Goal: Task Accomplishment & Management: Use online tool/utility

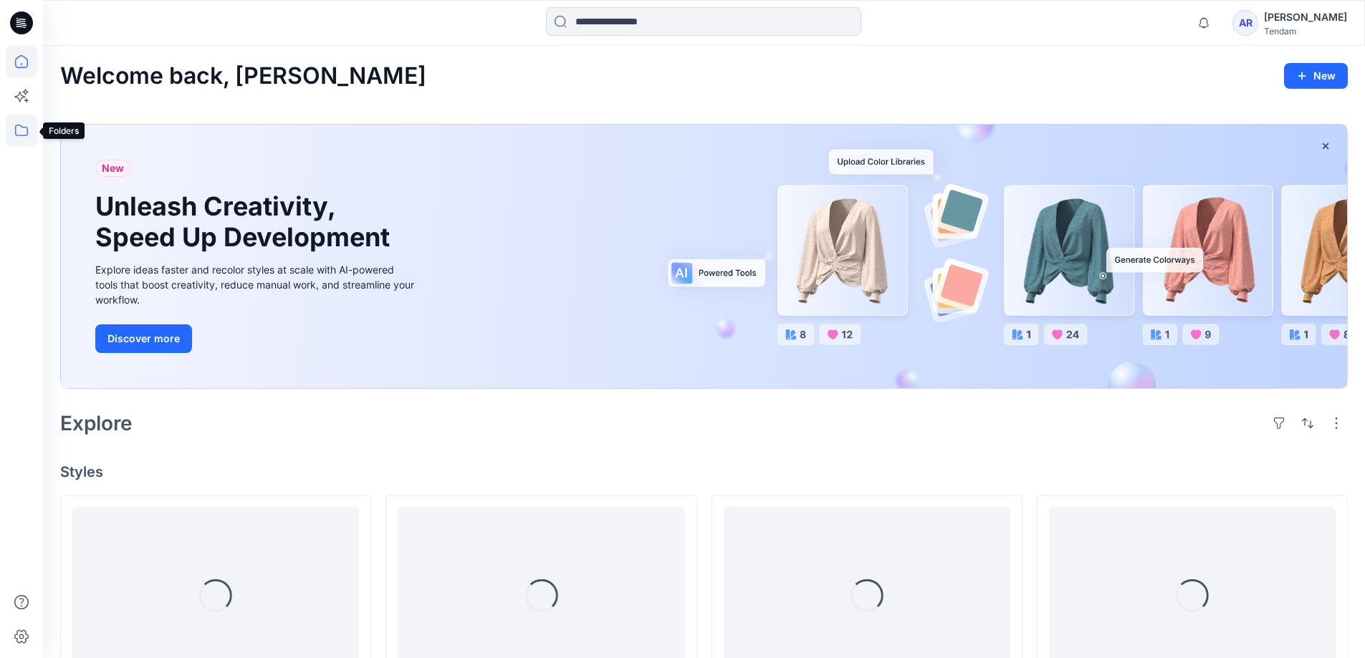
click at [21, 130] on icon at bounding box center [22, 131] width 32 height 32
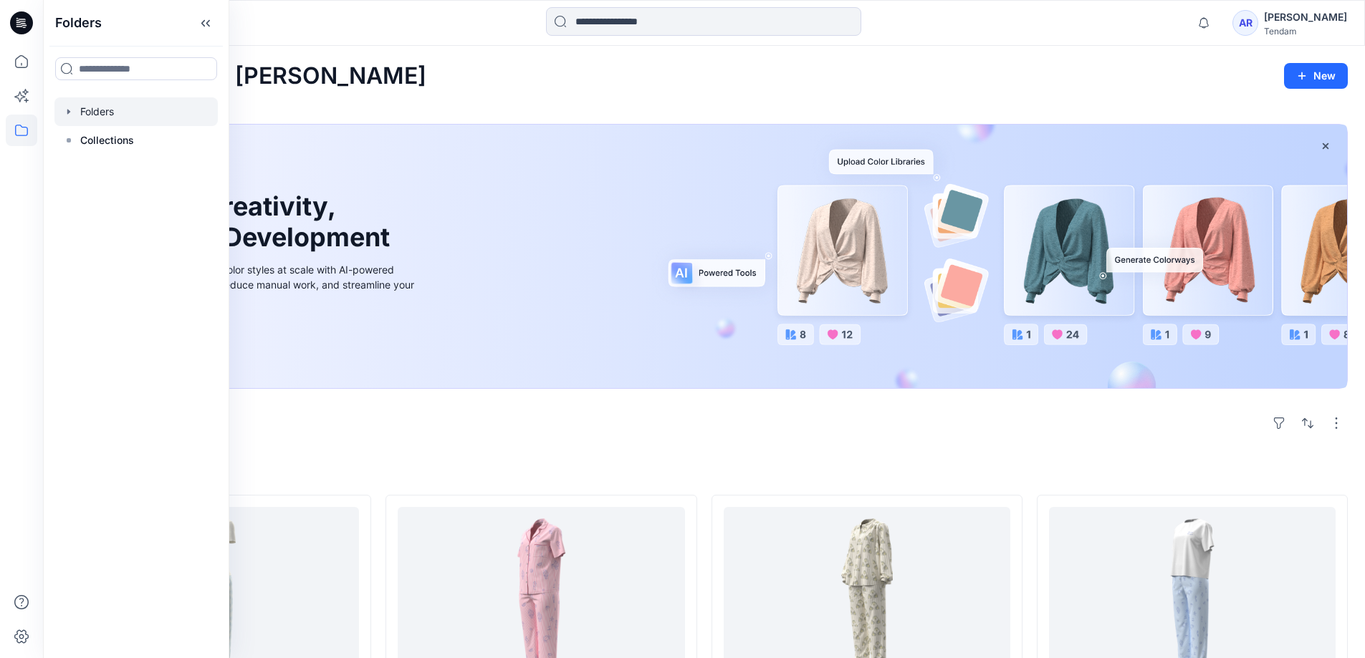
click at [70, 112] on icon "button" at bounding box center [68, 111] width 3 height 5
click at [140, 138] on div at bounding box center [154, 140] width 201 height 29
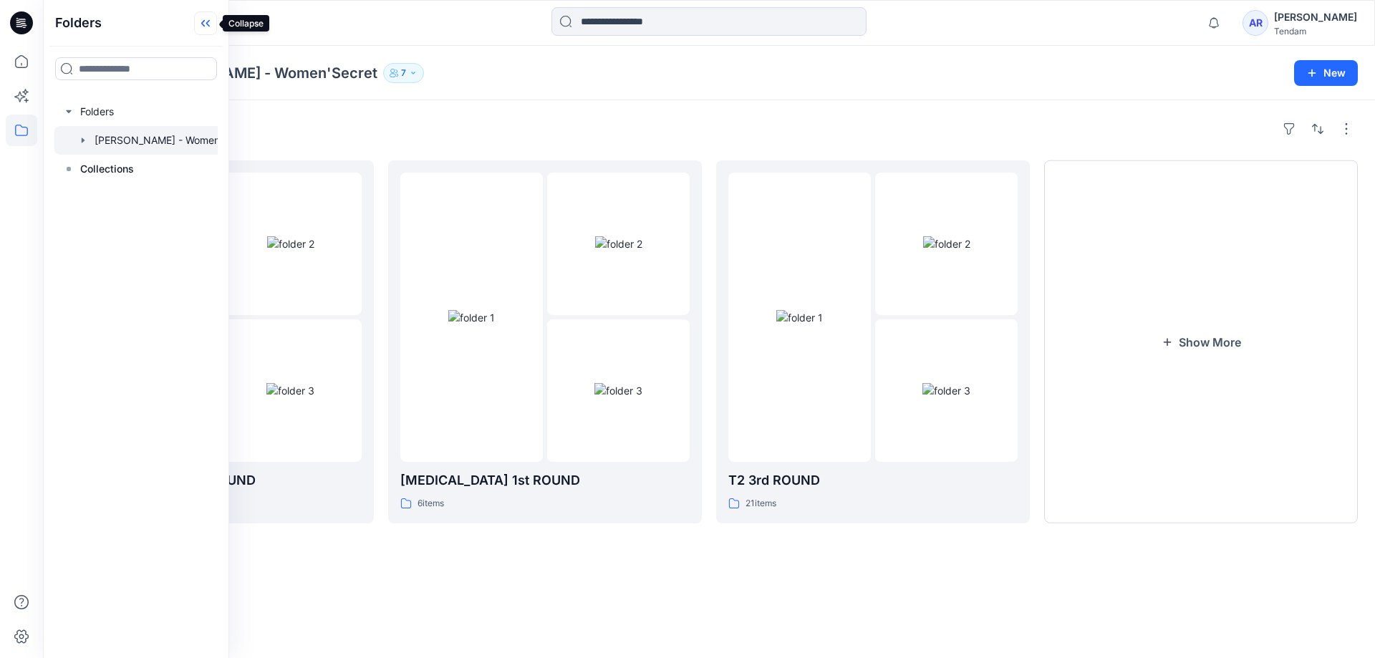
click at [206, 27] on icon at bounding box center [205, 23] width 23 height 24
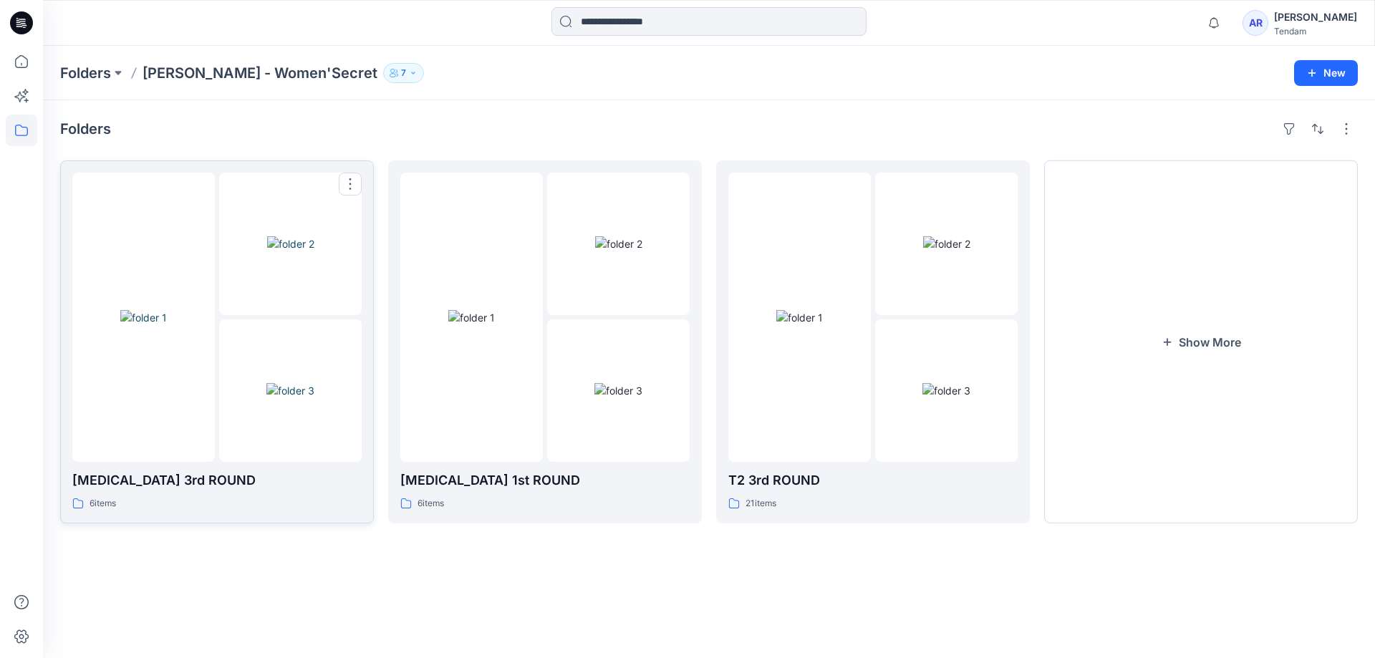
click at [167, 325] on img at bounding box center [143, 317] width 47 height 15
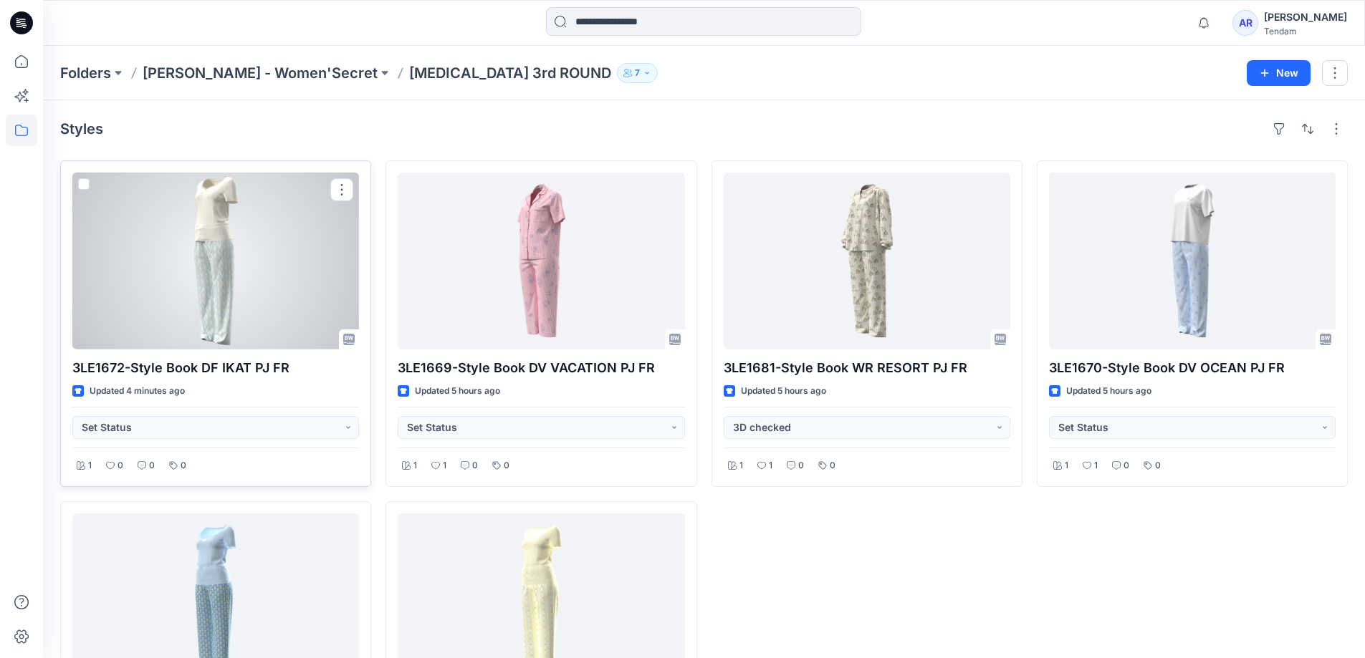
click at [239, 305] on div at bounding box center [215, 261] width 287 height 177
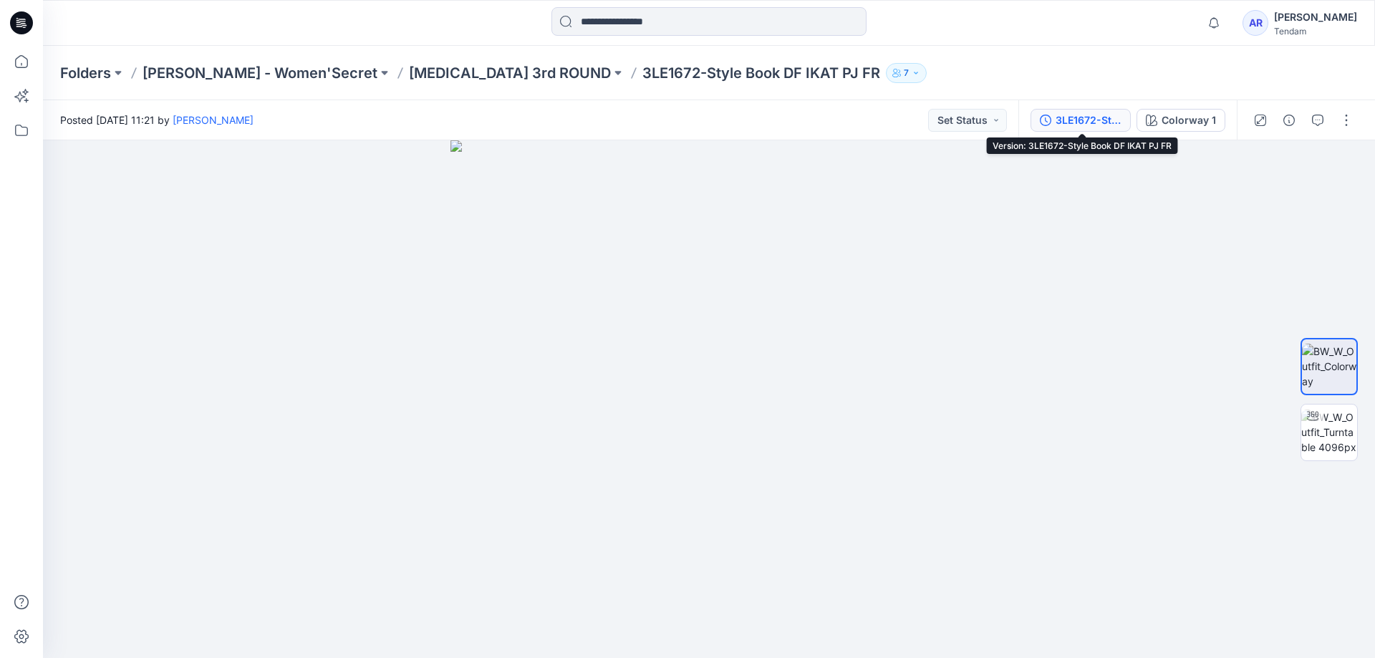
click at [1104, 130] on button "3LE1672-Style Book DF IKAT PJ FR" at bounding box center [1081, 120] width 100 height 23
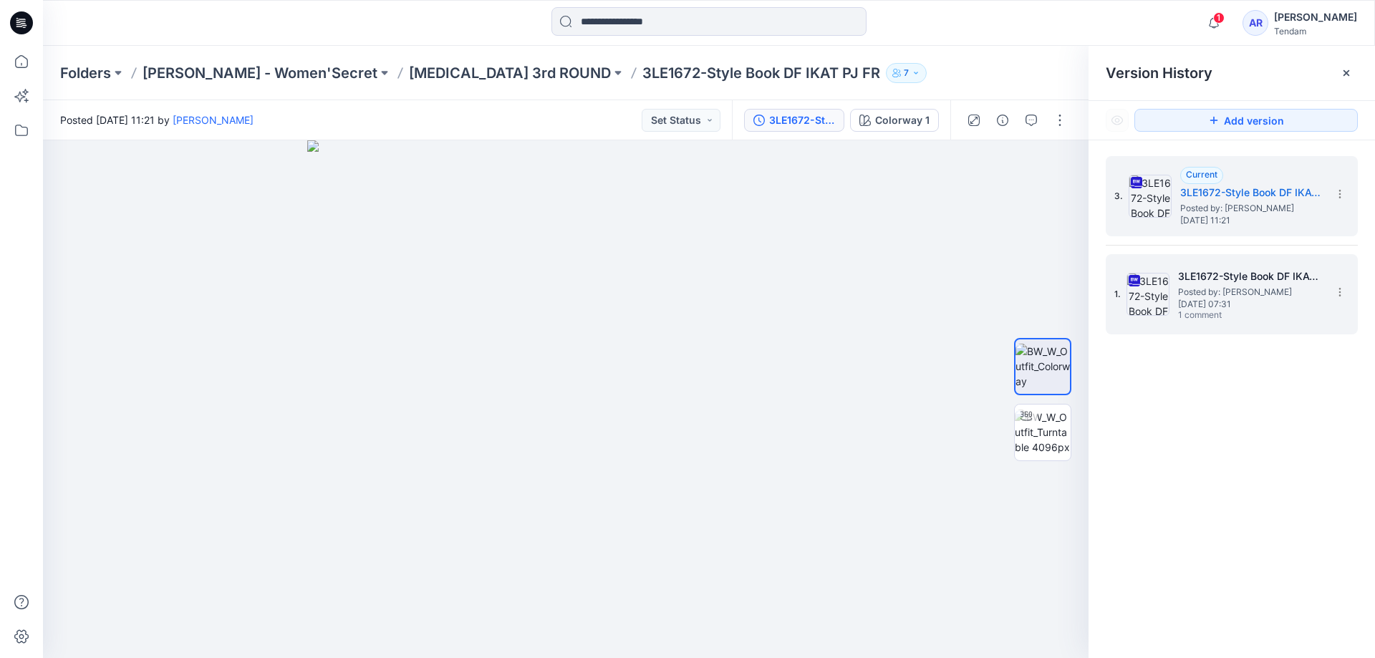
click at [1235, 301] on span "[DATE] 07:31" at bounding box center [1249, 304] width 143 height 10
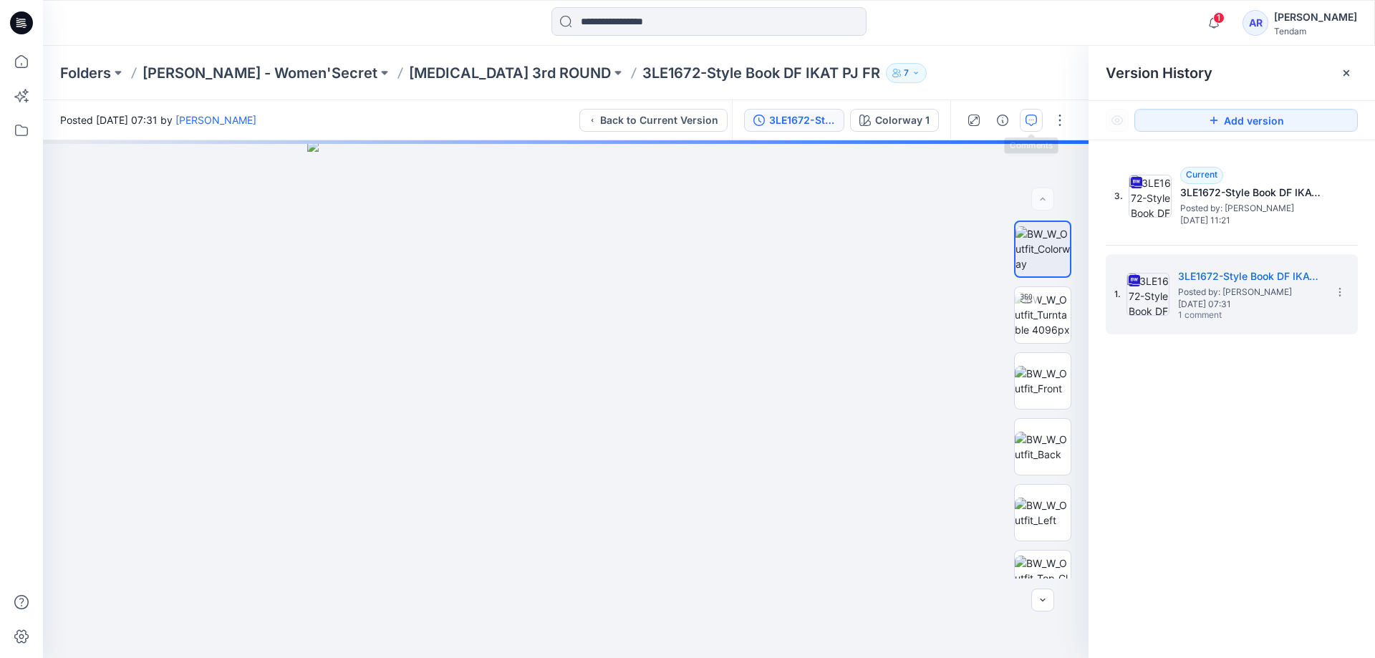
click at [1024, 127] on button "button" at bounding box center [1031, 120] width 23 height 23
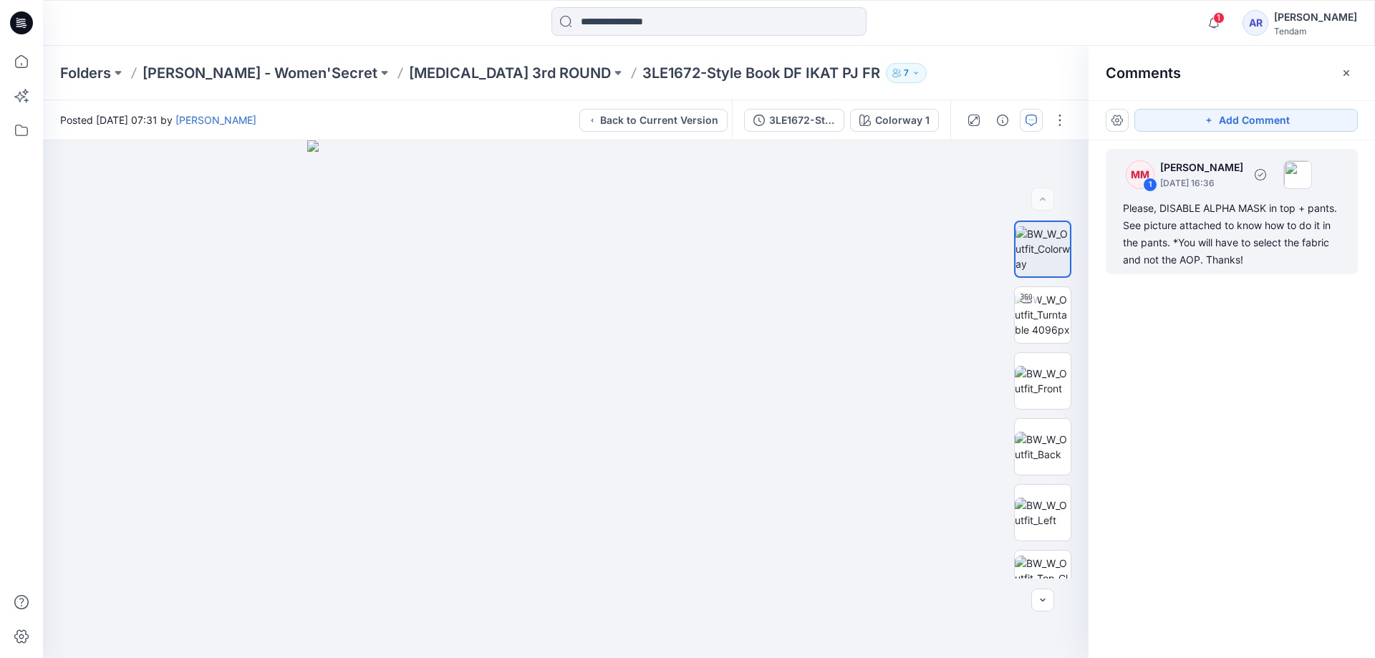
click at [1224, 243] on div "Please, DISABLE ALPHA MASK in top + pants. See picture attached to know how to …" at bounding box center [1232, 234] width 218 height 69
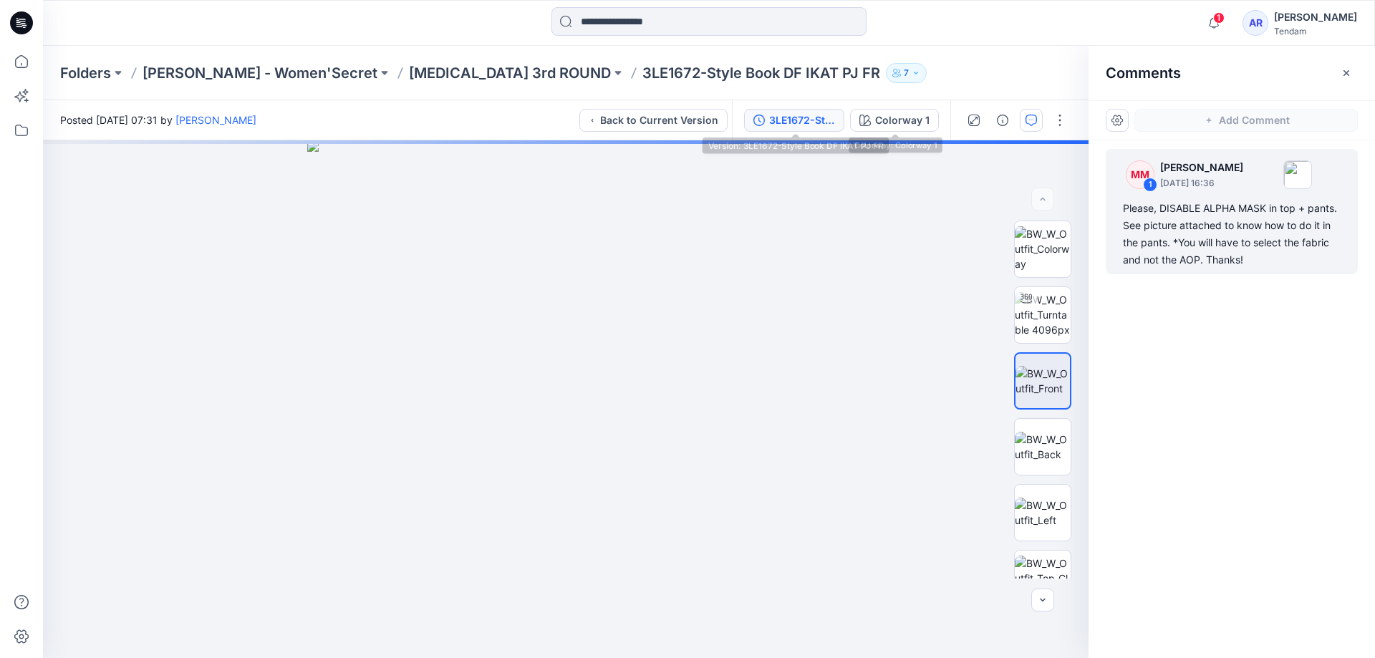
click at [831, 117] on div "3LE1672-Style Book DF IKAT PJ FR" at bounding box center [802, 120] width 66 height 16
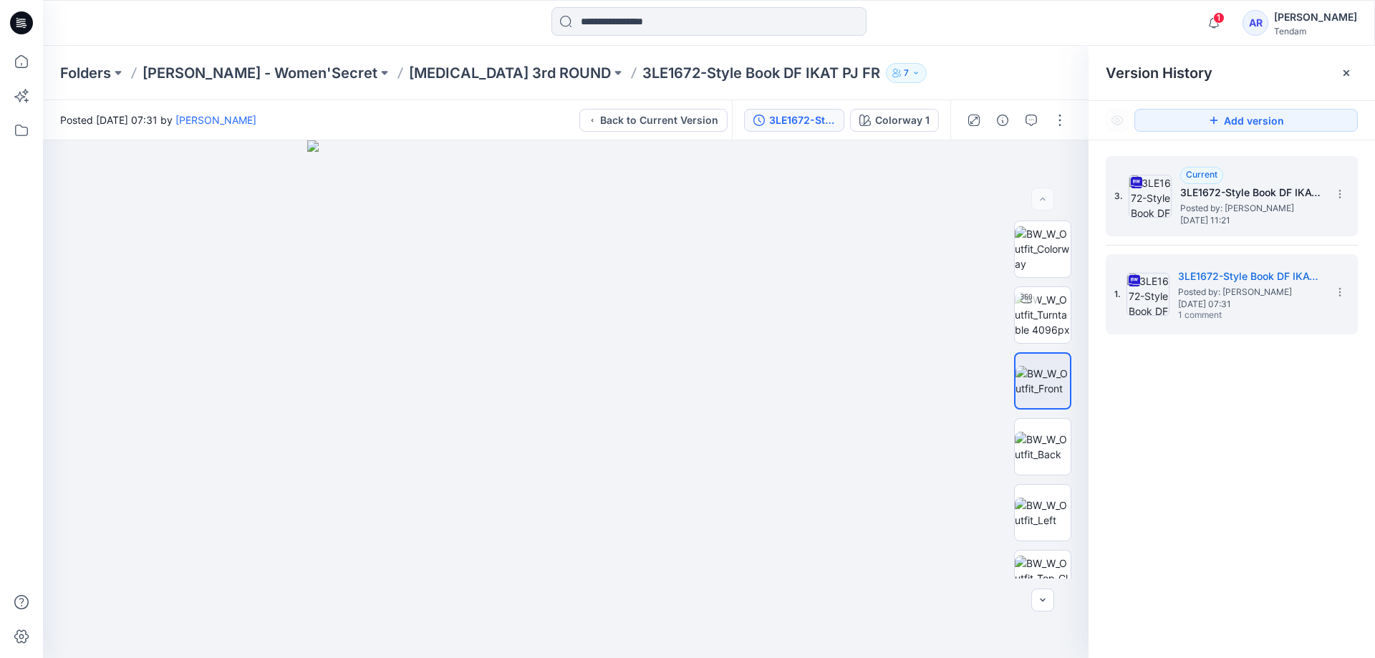
click at [1202, 198] on h5 "3LE1672-Style Book DF IKAT PJ FR" at bounding box center [1251, 192] width 143 height 17
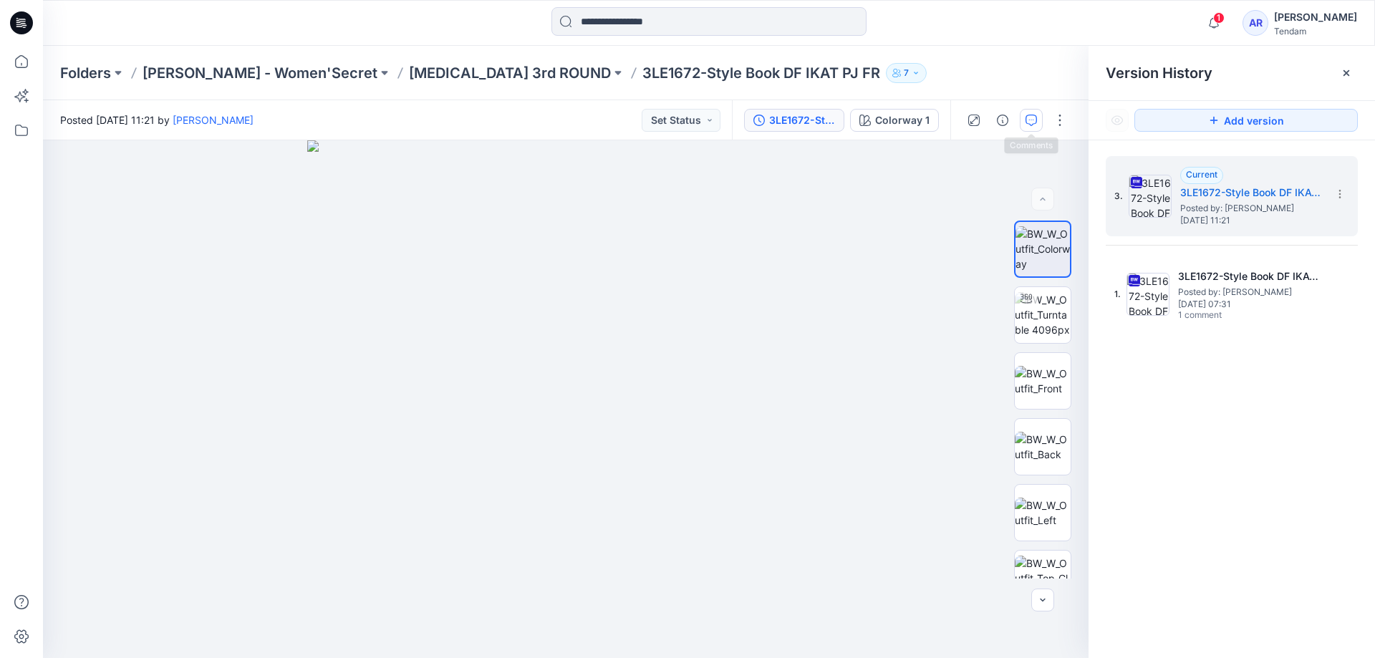
click at [1033, 124] on icon "button" at bounding box center [1031, 120] width 11 height 11
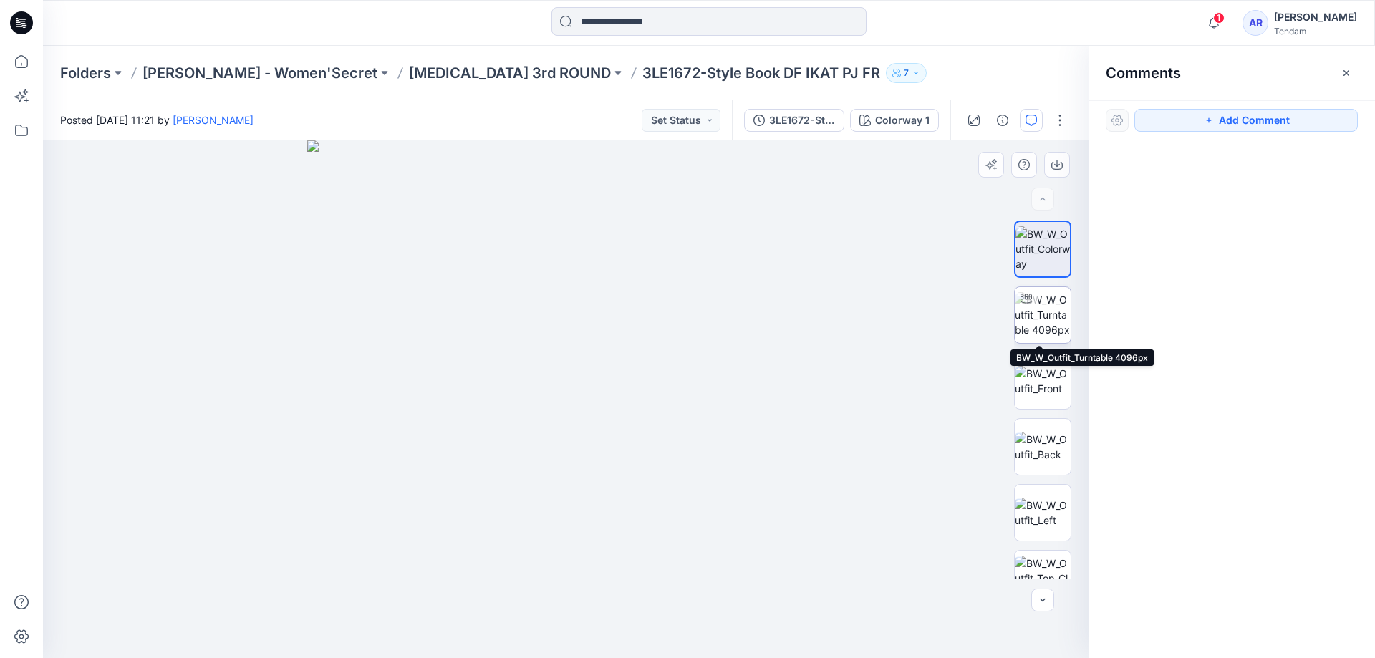
click at [1047, 317] on img at bounding box center [1043, 314] width 56 height 45
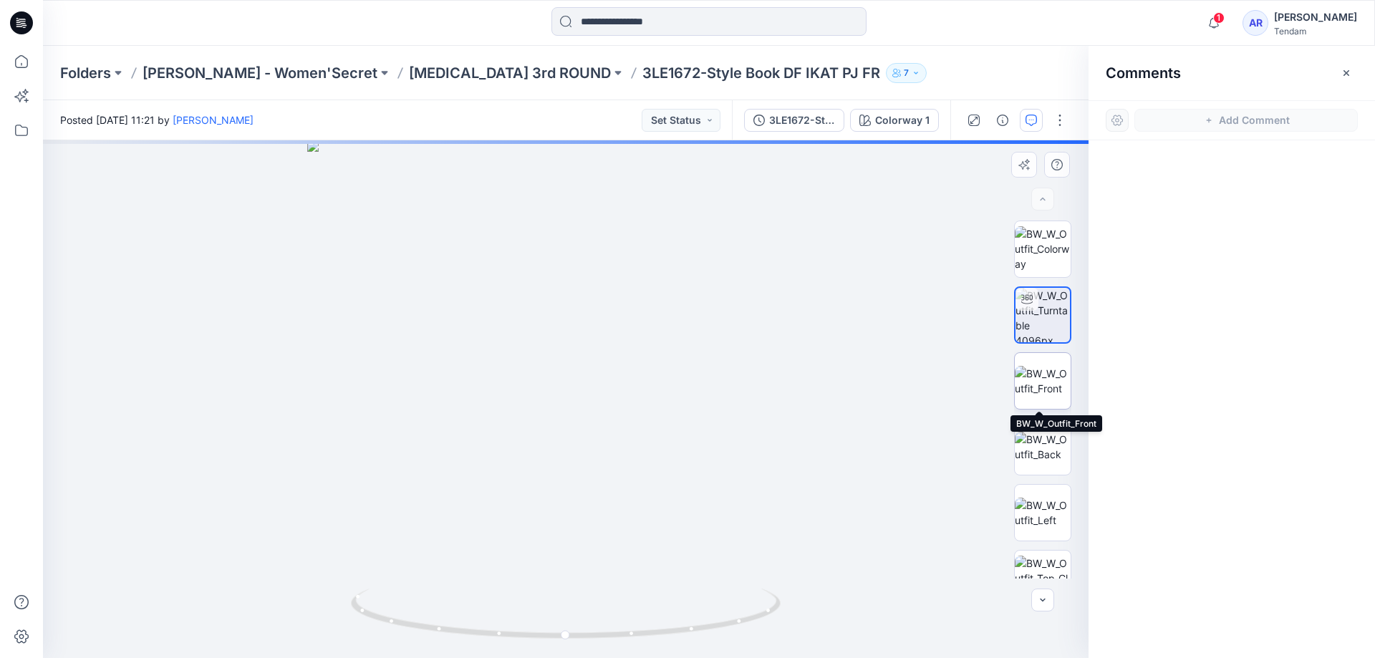
click at [1045, 385] on img at bounding box center [1043, 381] width 56 height 30
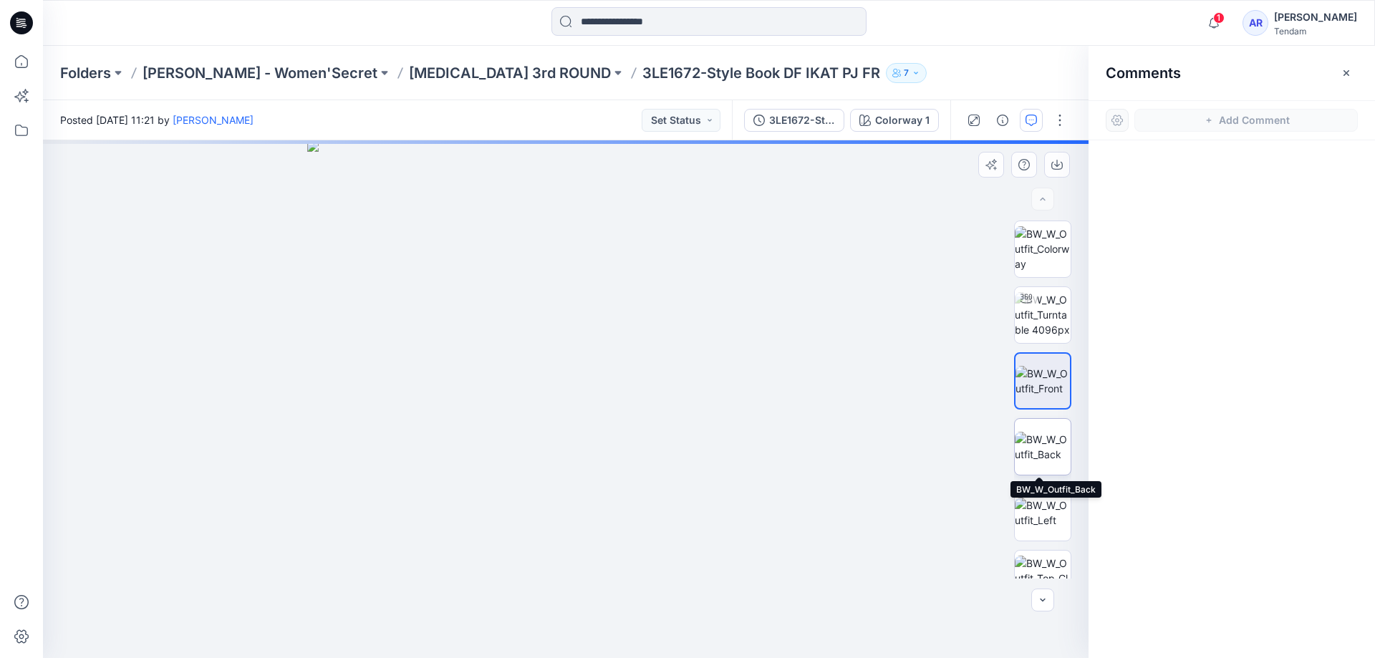
click at [1047, 460] on img at bounding box center [1043, 447] width 56 height 30
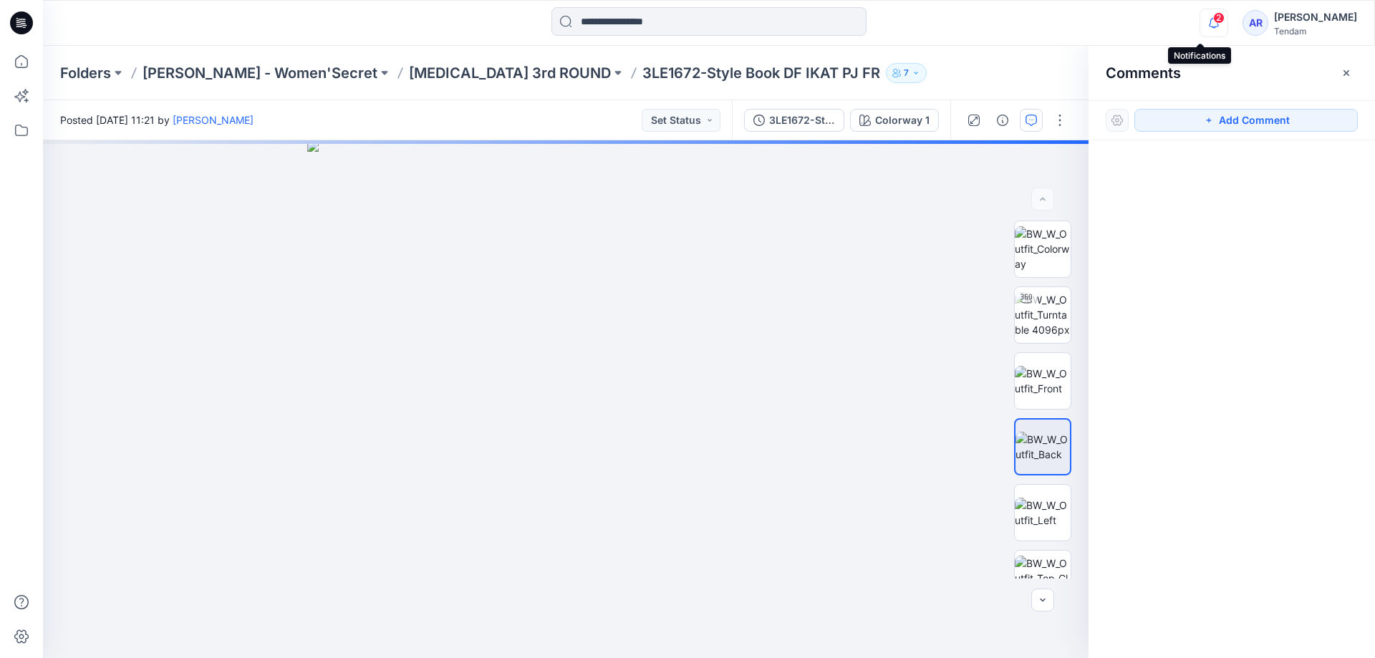
click at [1208, 27] on icon "button" at bounding box center [1214, 23] width 27 height 29
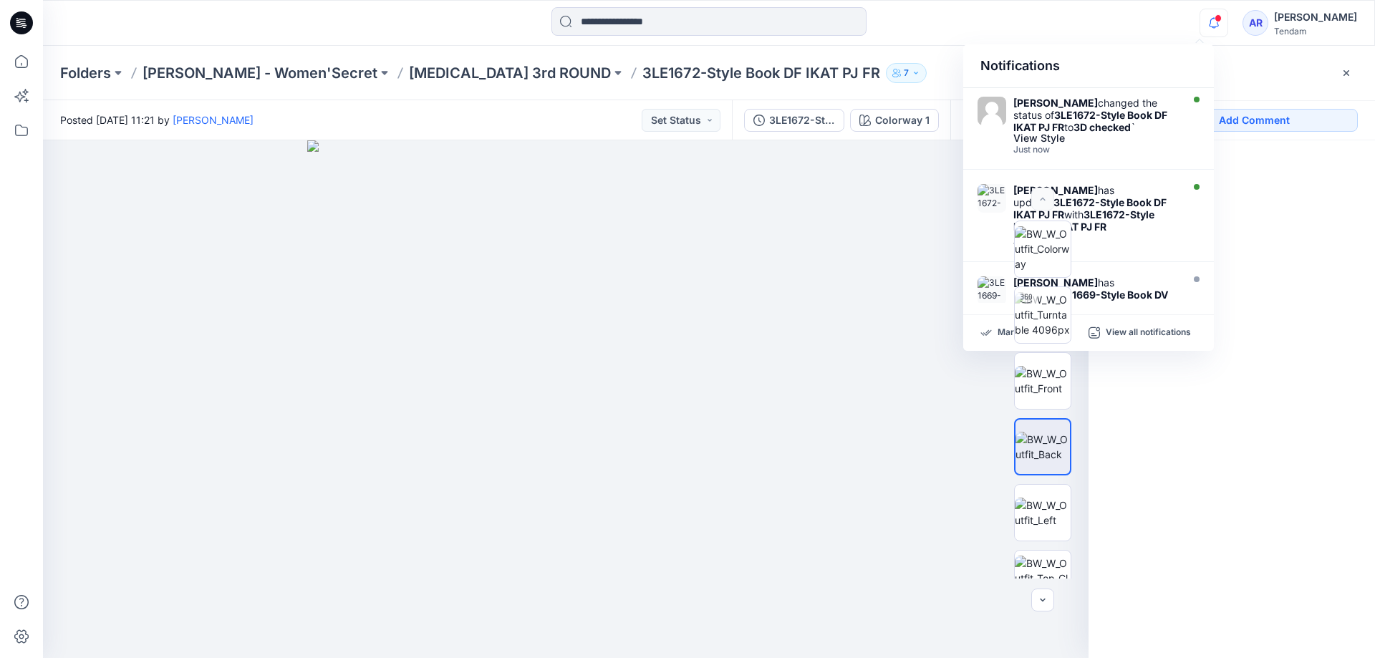
click at [1267, 252] on div at bounding box center [1232, 372] width 287 height 465
